Goal: Navigation & Orientation: Find specific page/section

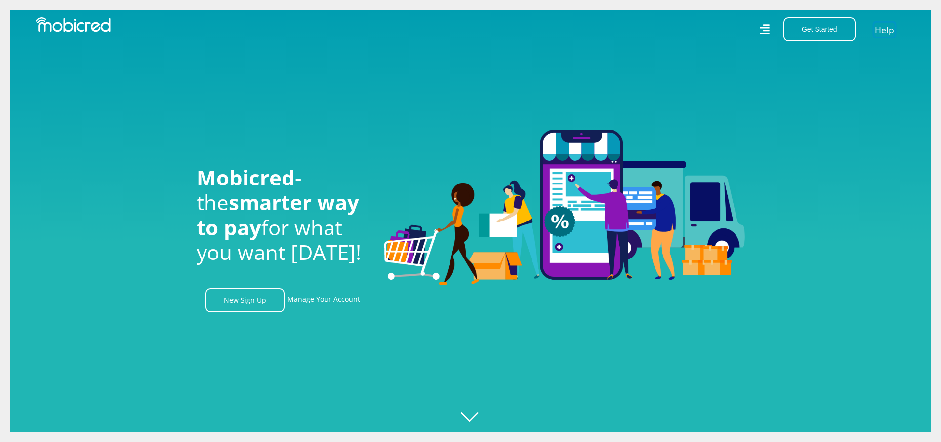
click at [882, 31] on link "Help" at bounding box center [884, 29] width 20 height 14
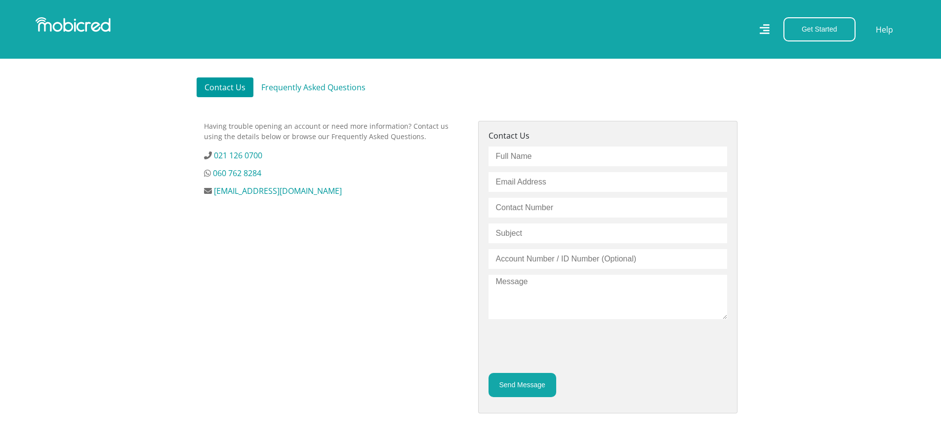
scroll to position [296, 0]
click at [321, 93] on link "Frequently Asked Questions" at bounding box center [313, 87] width 120 height 20
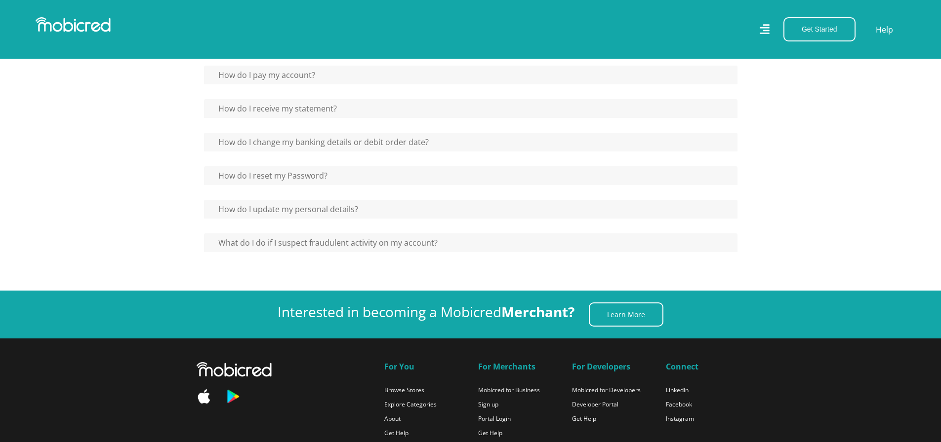
scroll to position [888, 0]
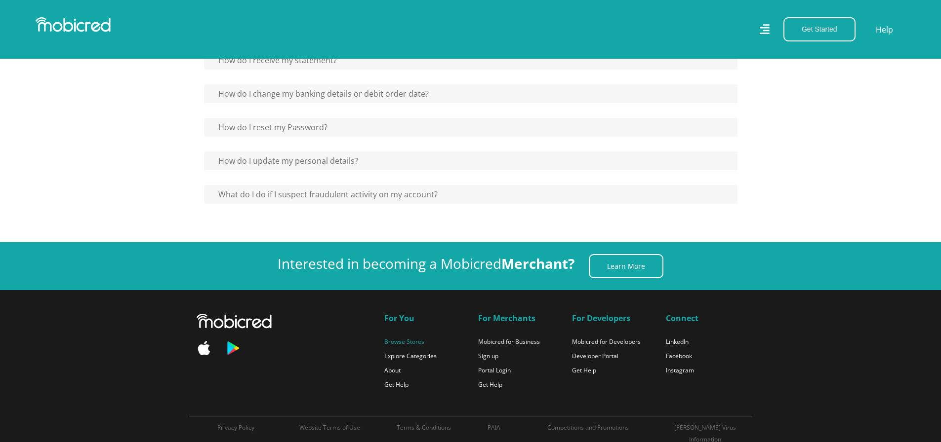
click at [416, 344] on link "Browse Stores" at bounding box center [404, 342] width 40 height 8
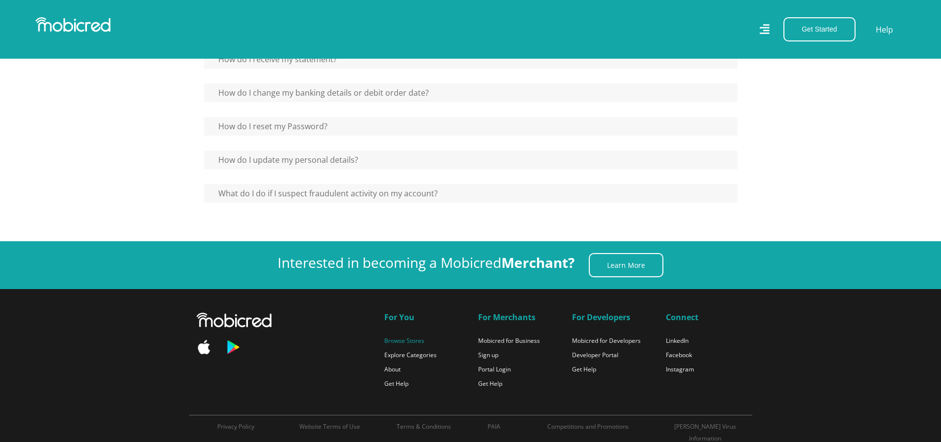
scroll to position [937, 0]
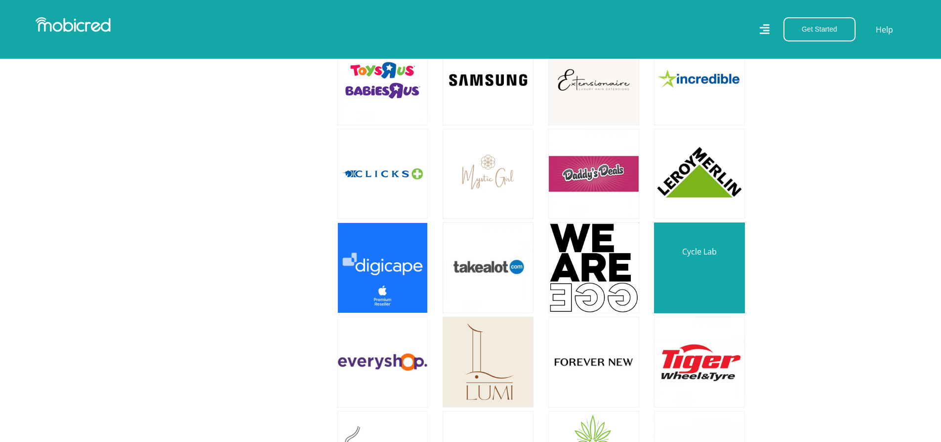
scroll to position [1086, 0]
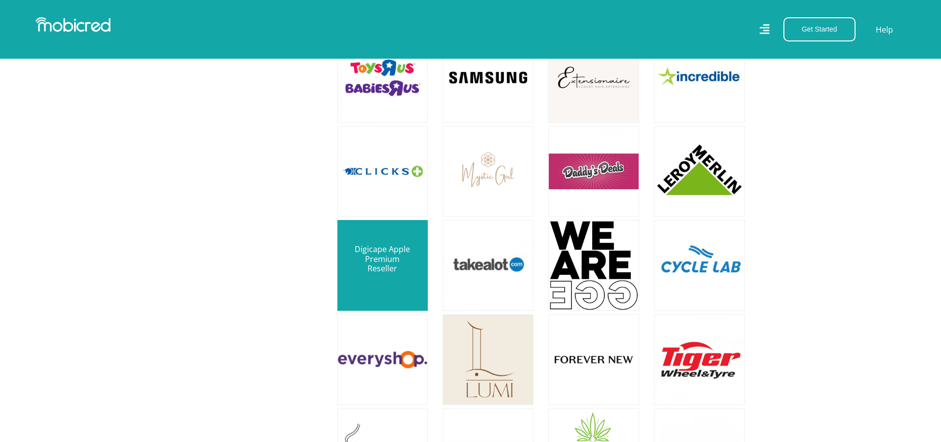
click at [385, 265] on link at bounding box center [382, 265] width 107 height 107
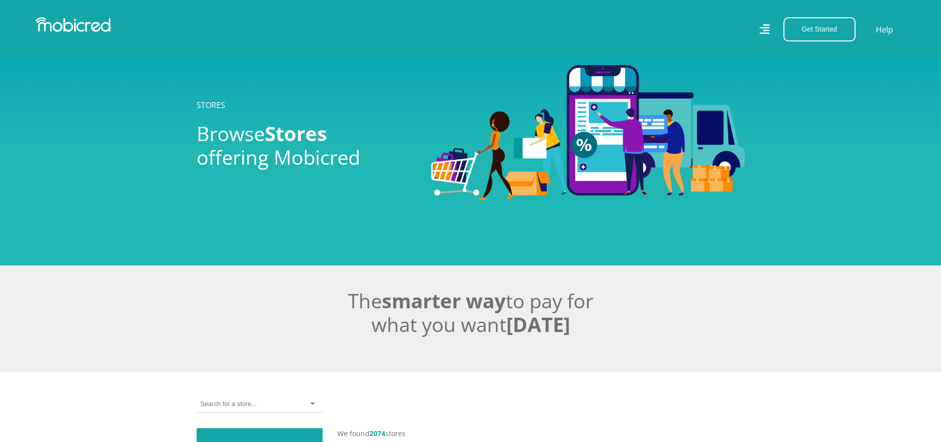
scroll to position [1086, 0]
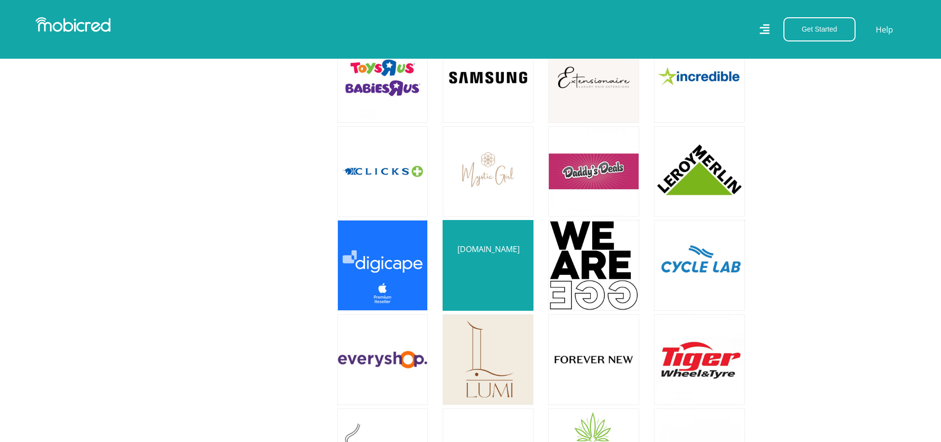
click at [503, 267] on link at bounding box center [488, 265] width 107 height 107
